Goal: Information Seeking & Learning: Learn about a topic

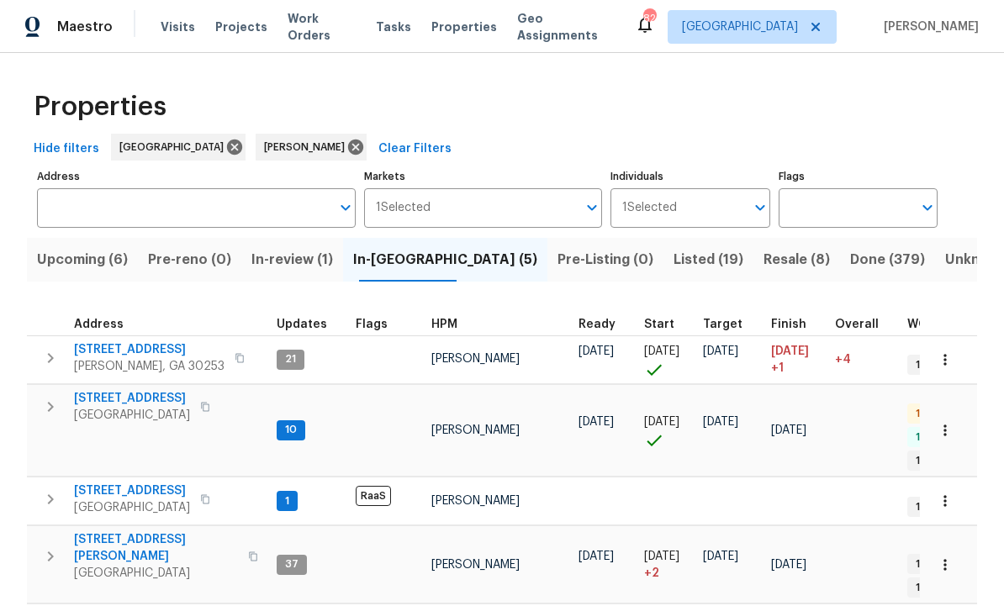
click at [763, 248] on span "Resale (8)" at bounding box center [796, 260] width 66 height 24
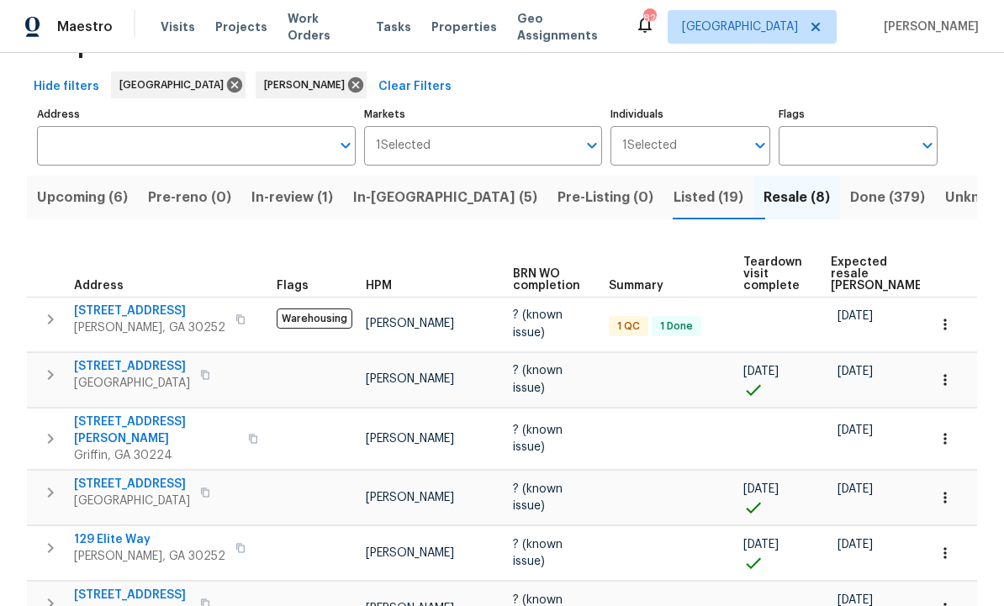
scroll to position [65, 0]
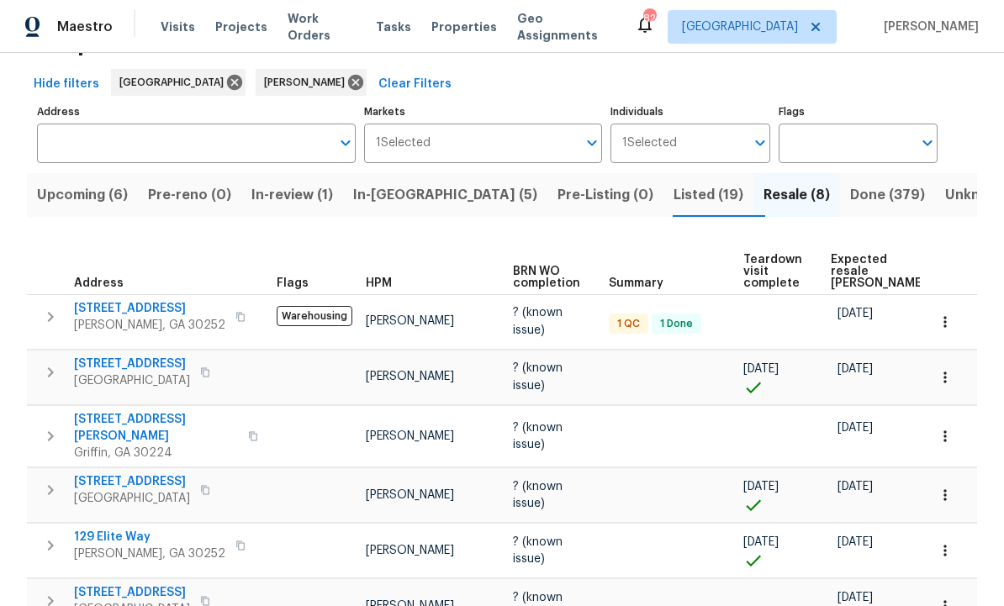
click at [119, 416] on span "111 Cynthia Cir" at bounding box center [156, 428] width 164 height 34
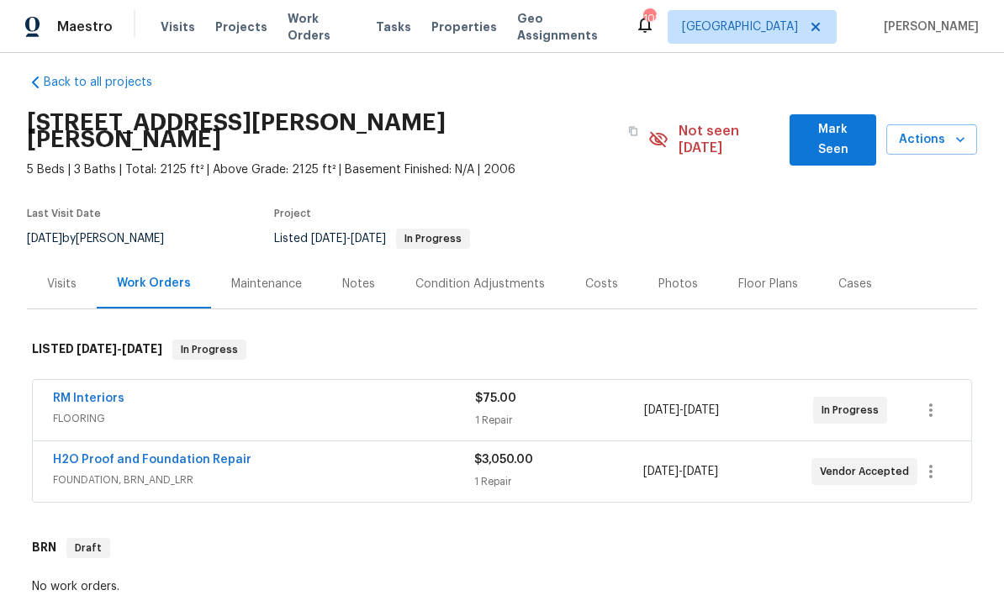
scroll to position [13, 0]
click at [671, 275] on div "Photos" at bounding box center [678, 283] width 40 height 17
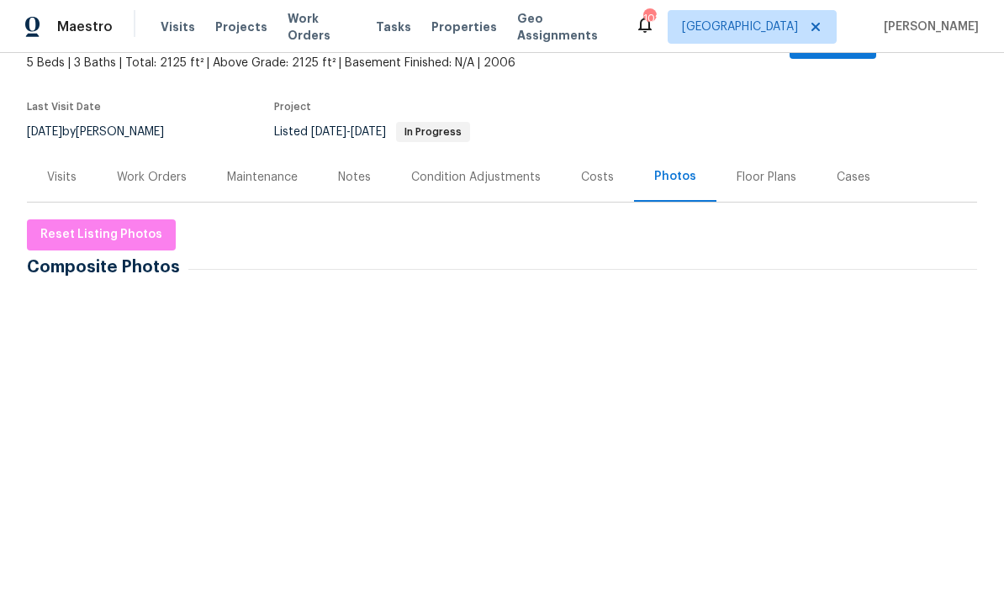
scroll to position [128, 0]
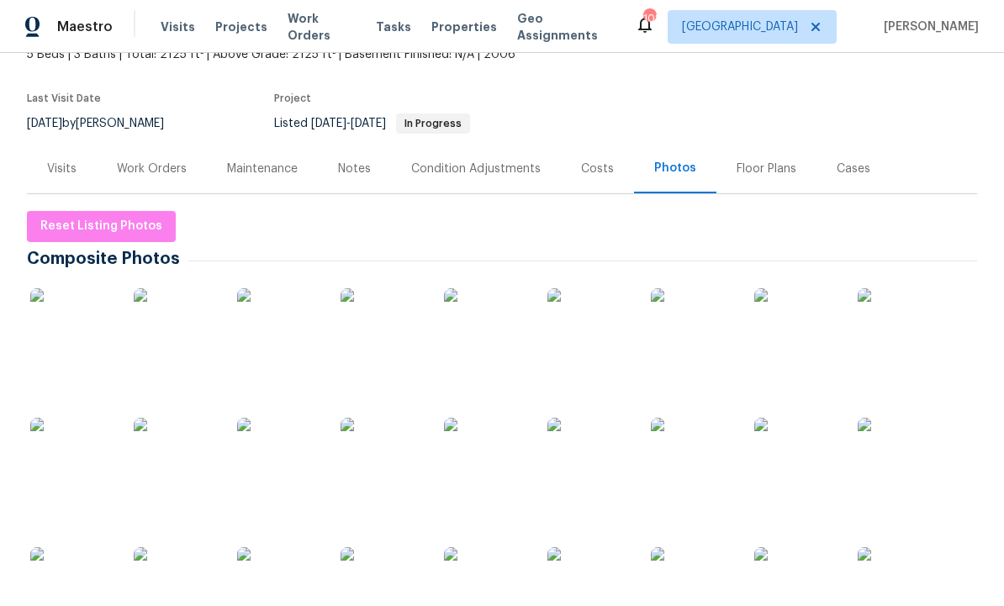
click at [901, 324] on img at bounding box center [899, 330] width 84 height 84
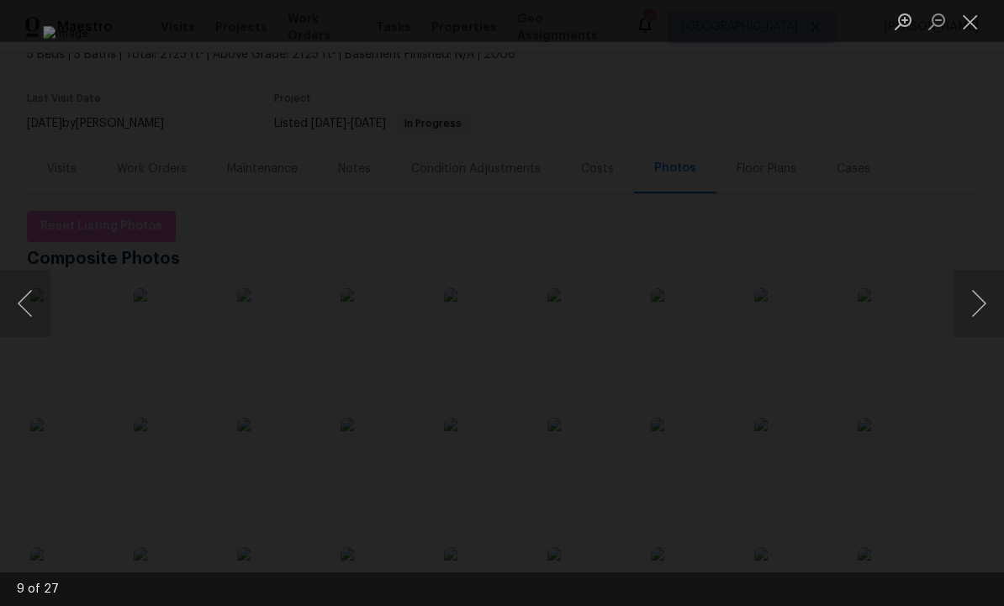
click at [985, 294] on button "Next image" at bounding box center [978, 303] width 50 height 67
click at [24, 303] on button "Previous image" at bounding box center [25, 303] width 50 height 67
click at [37, 295] on button "Previous image" at bounding box center [25, 303] width 50 height 67
click at [26, 292] on button "Previous image" at bounding box center [25, 303] width 50 height 67
click at [33, 303] on button "Previous image" at bounding box center [25, 303] width 50 height 67
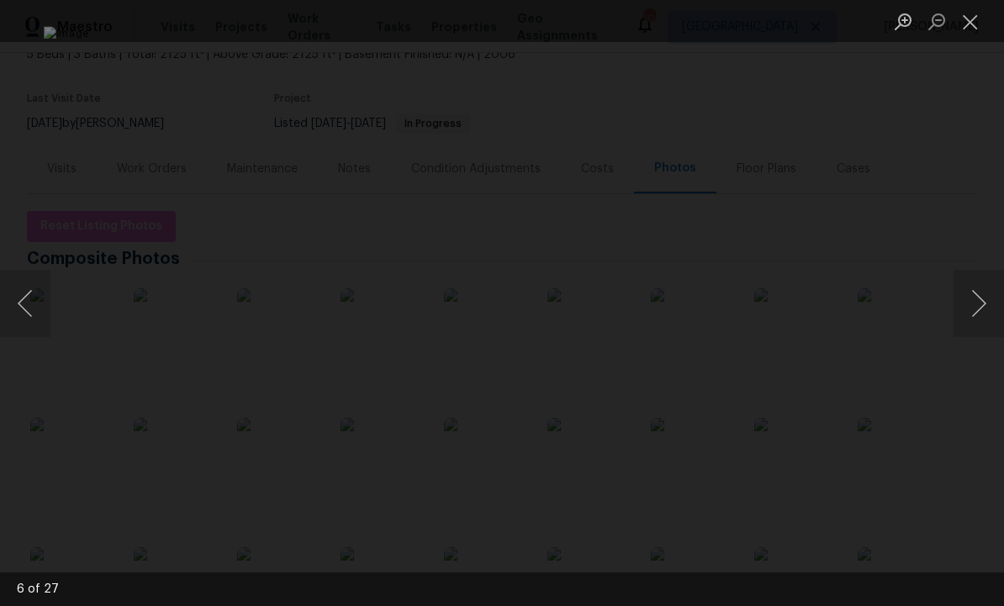
click at [30, 296] on button "Previous image" at bounding box center [25, 303] width 50 height 67
click at [24, 289] on button "Previous image" at bounding box center [25, 303] width 50 height 67
click at [24, 287] on button "Previous image" at bounding box center [25, 303] width 50 height 67
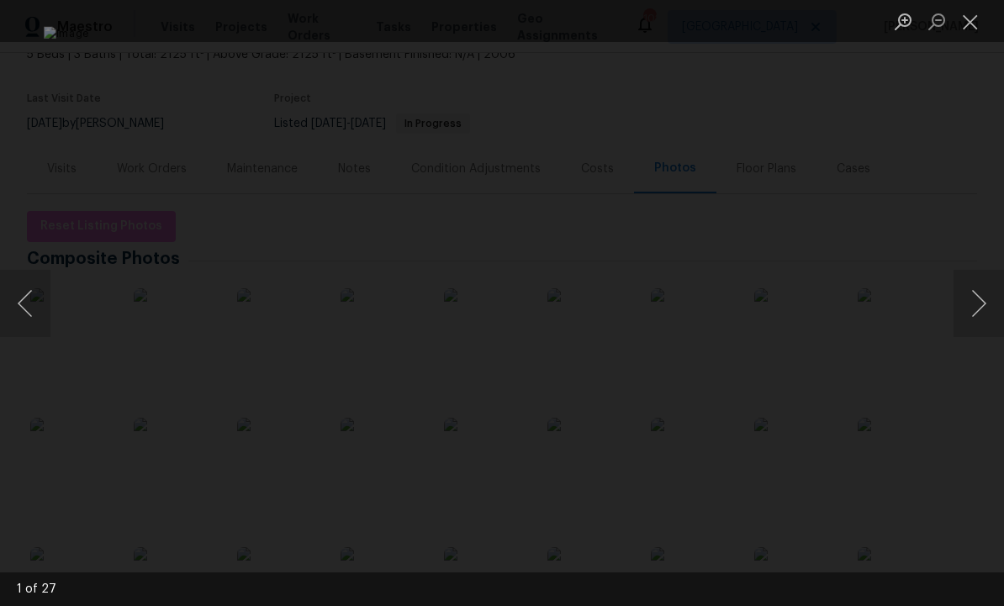
click at [24, 290] on button "Previous image" at bounding box center [25, 303] width 50 height 67
click at [11, 287] on button "Previous image" at bounding box center [25, 303] width 50 height 67
click at [25, 294] on button "Previous image" at bounding box center [25, 303] width 50 height 67
click at [27, 292] on button "Previous image" at bounding box center [25, 303] width 50 height 67
click at [29, 293] on button "Previous image" at bounding box center [25, 303] width 50 height 67
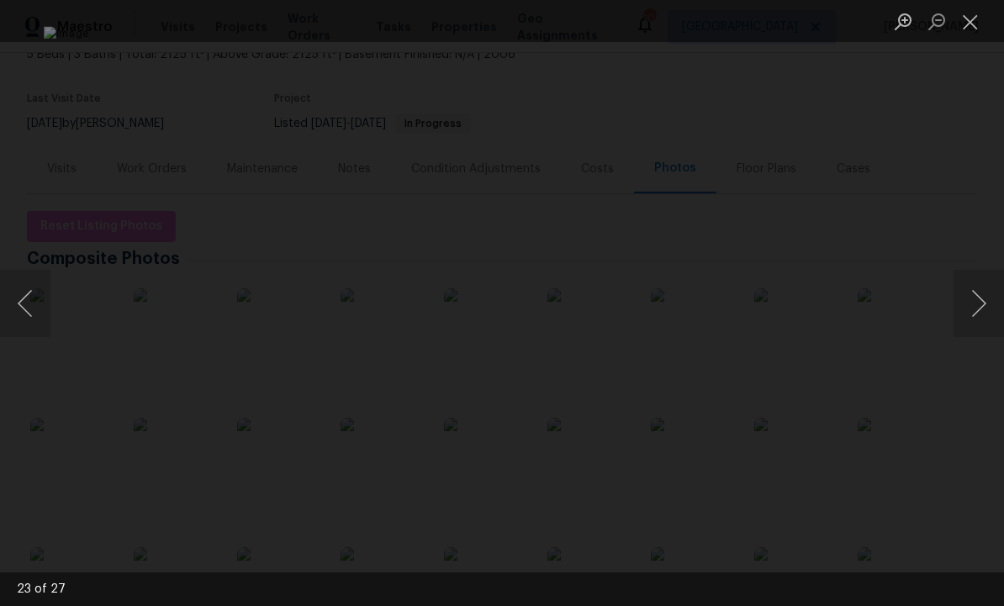
click at [31, 293] on button "Previous image" at bounding box center [25, 303] width 50 height 67
click at [30, 294] on button "Previous image" at bounding box center [25, 303] width 50 height 67
click at [978, 300] on button "Next image" at bounding box center [978, 303] width 50 height 67
click at [979, 308] on button "Next image" at bounding box center [978, 303] width 50 height 67
click at [34, 303] on button "Previous image" at bounding box center [25, 303] width 50 height 67
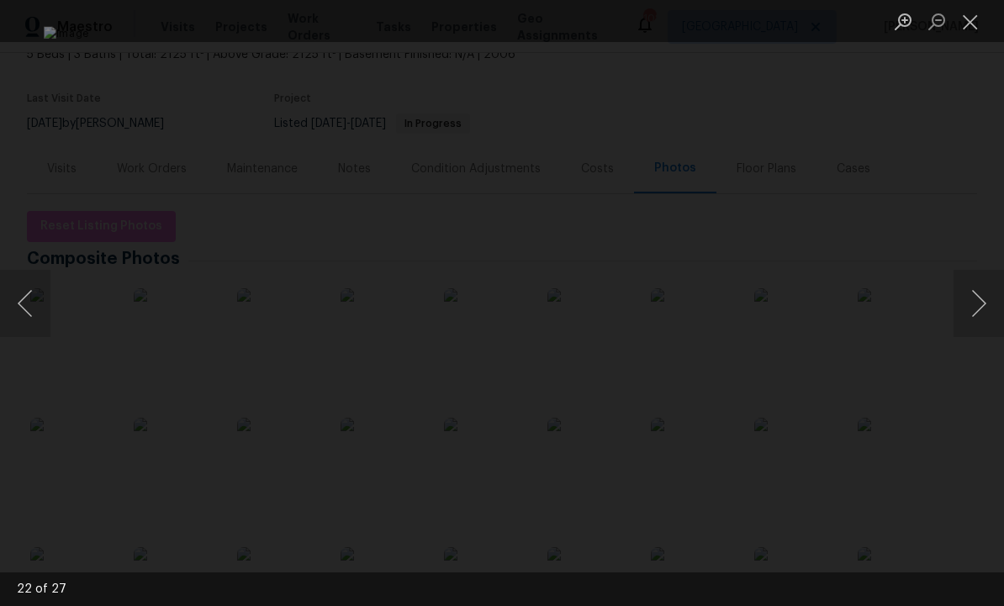
click at [41, 303] on button "Previous image" at bounding box center [25, 303] width 50 height 67
click at [36, 296] on button "Previous image" at bounding box center [25, 303] width 50 height 67
click at [29, 293] on button "Previous image" at bounding box center [25, 303] width 50 height 67
click at [34, 304] on button "Previous image" at bounding box center [25, 303] width 50 height 67
click at [32, 298] on button "Previous image" at bounding box center [25, 303] width 50 height 67
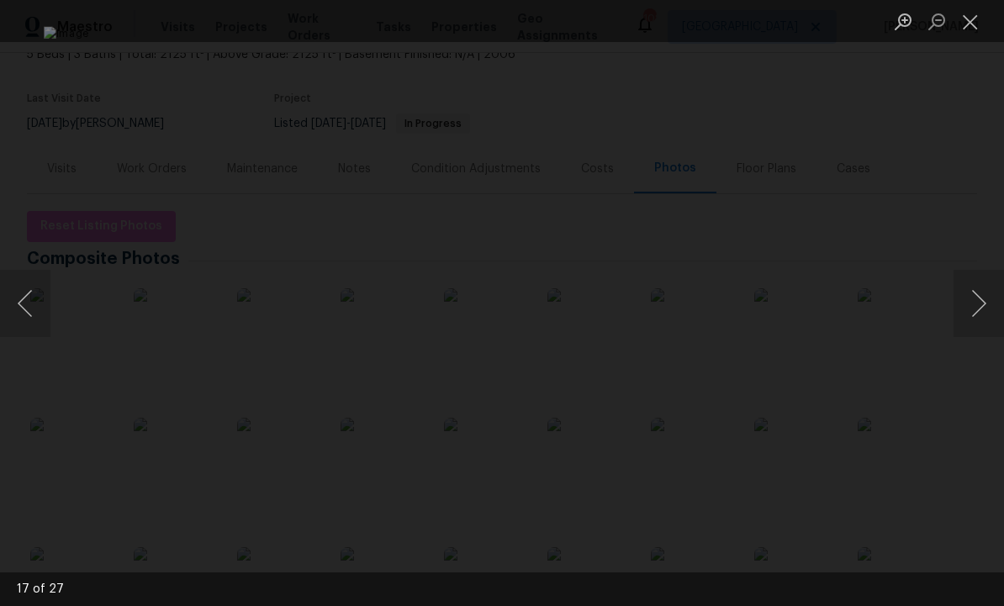
click at [34, 297] on button "Previous image" at bounding box center [25, 303] width 50 height 67
click at [30, 295] on button "Previous image" at bounding box center [25, 303] width 50 height 67
click at [39, 301] on button "Previous image" at bounding box center [25, 303] width 50 height 67
click at [32, 298] on button "Previous image" at bounding box center [25, 303] width 50 height 67
click at [28, 290] on button "Previous image" at bounding box center [25, 303] width 50 height 67
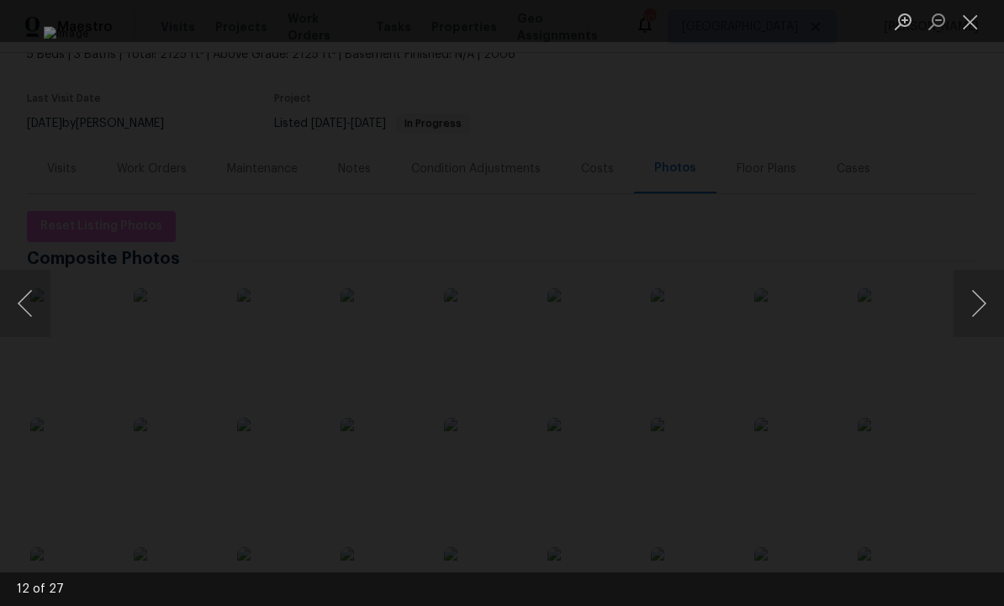
click at [36, 295] on button "Previous image" at bounding box center [25, 303] width 50 height 67
click at [34, 292] on button "Previous image" at bounding box center [25, 303] width 50 height 67
click at [30, 298] on button "Previous image" at bounding box center [25, 303] width 50 height 67
click at [29, 297] on button "Previous image" at bounding box center [25, 303] width 50 height 67
click at [26, 294] on button "Previous image" at bounding box center [25, 303] width 50 height 67
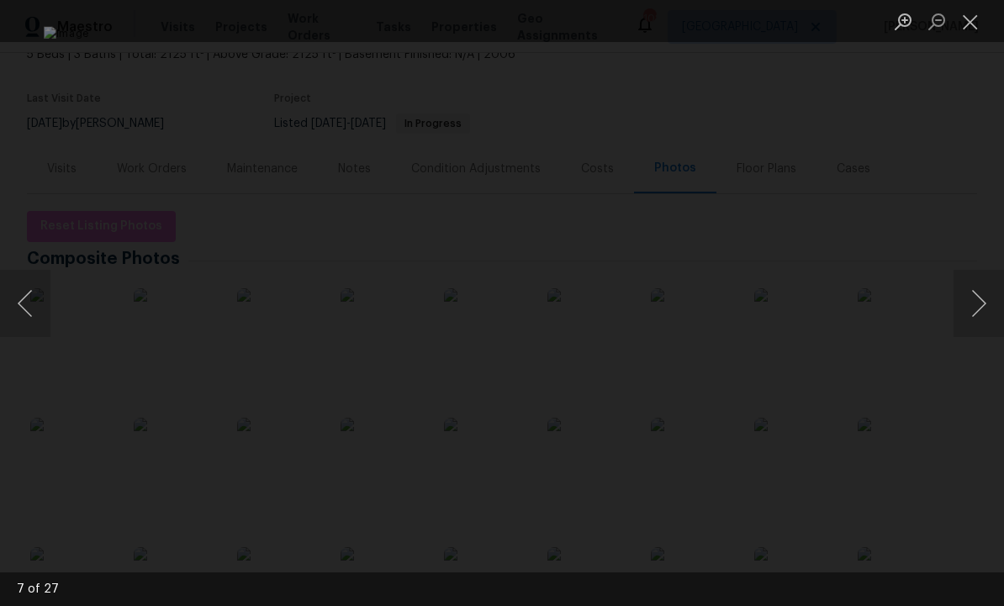
click at [40, 301] on button "Previous image" at bounding box center [25, 303] width 50 height 67
click at [38, 300] on button "Previous image" at bounding box center [25, 303] width 50 height 67
click at [39, 303] on button "Previous image" at bounding box center [25, 303] width 50 height 67
click at [35, 305] on button "Previous image" at bounding box center [25, 303] width 50 height 67
click at [34, 303] on button "Previous image" at bounding box center [25, 303] width 50 height 67
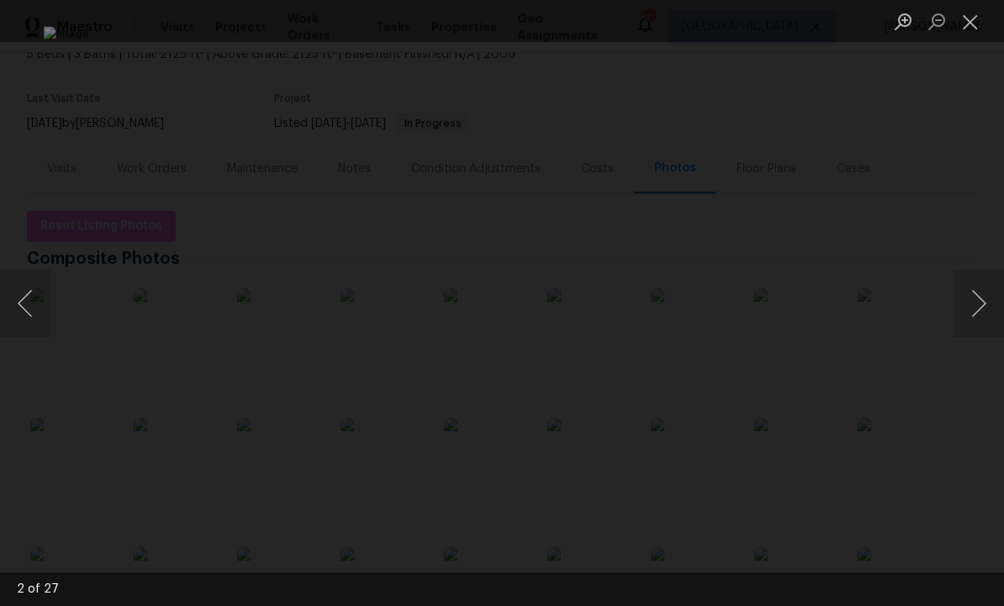
click at [35, 298] on button "Previous image" at bounding box center [25, 303] width 50 height 67
click at [29, 305] on button "Previous image" at bounding box center [25, 303] width 50 height 67
click at [982, 309] on button "Next image" at bounding box center [978, 303] width 50 height 67
click at [982, 304] on button "Next image" at bounding box center [978, 303] width 50 height 67
